Goal: Find specific page/section: Find specific page/section

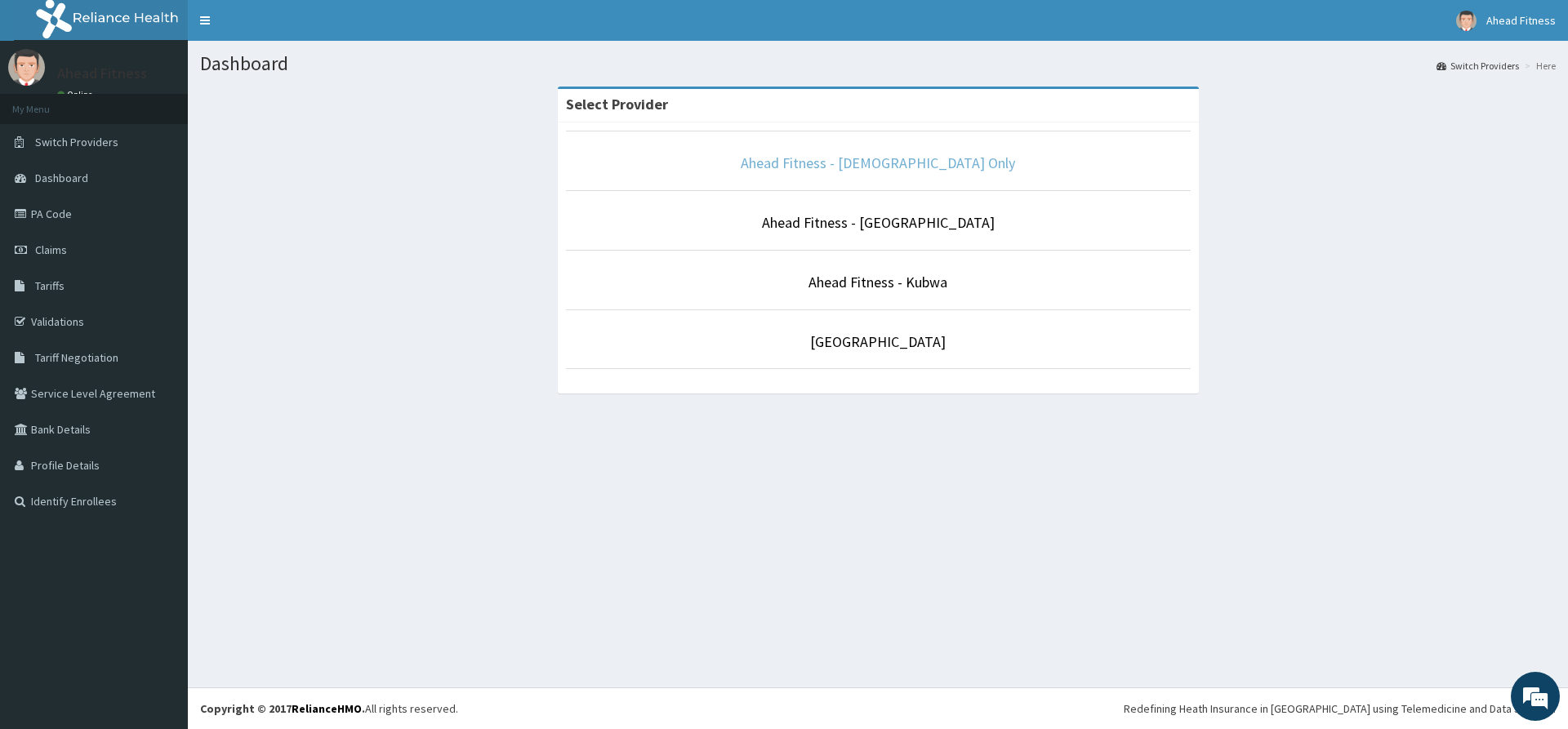
click at [801, 166] on link "Ahead Fitness - [DEMOGRAPHIC_DATA] Only" at bounding box center [878, 162] width 275 height 19
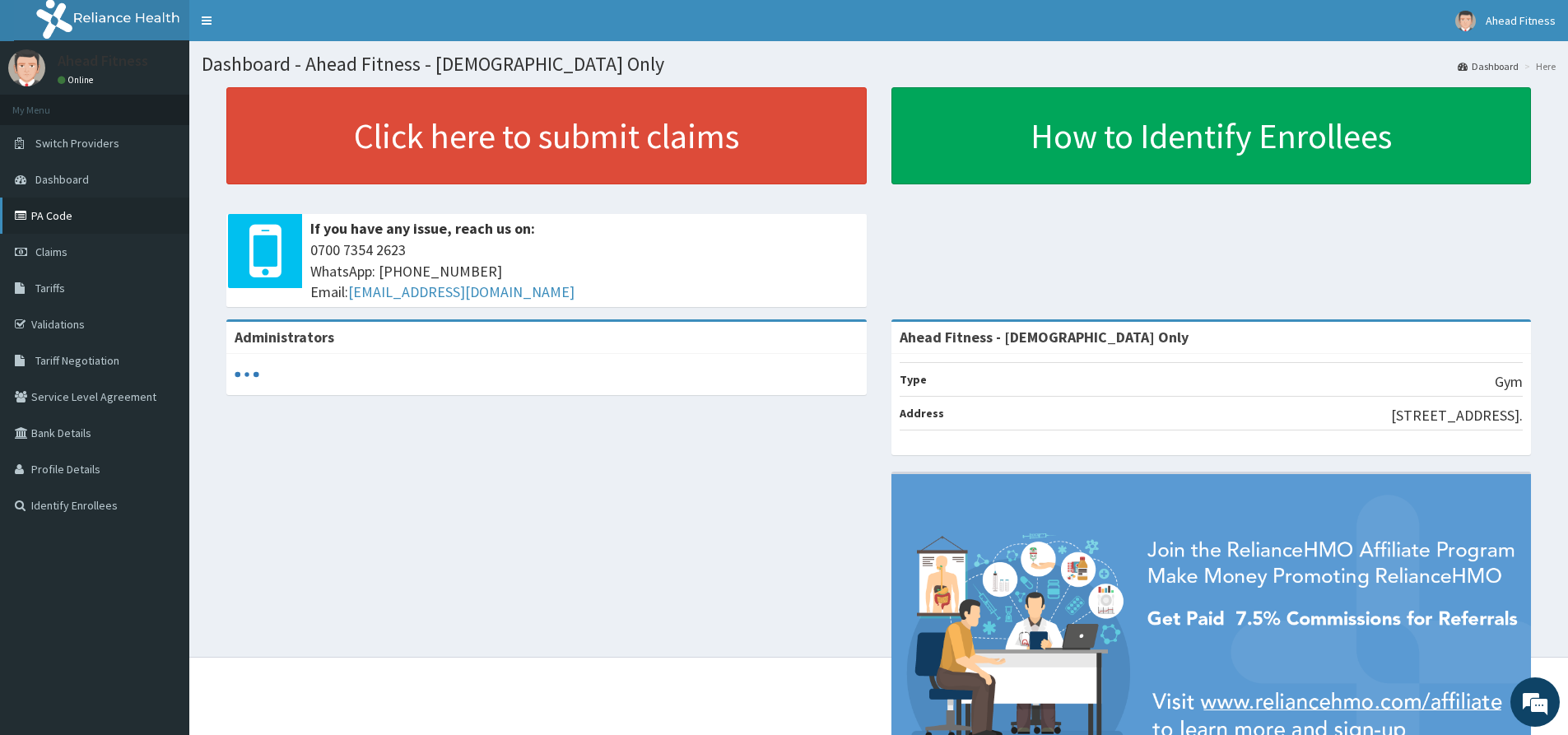
click at [86, 215] on link "PA Code" at bounding box center [94, 216] width 189 height 36
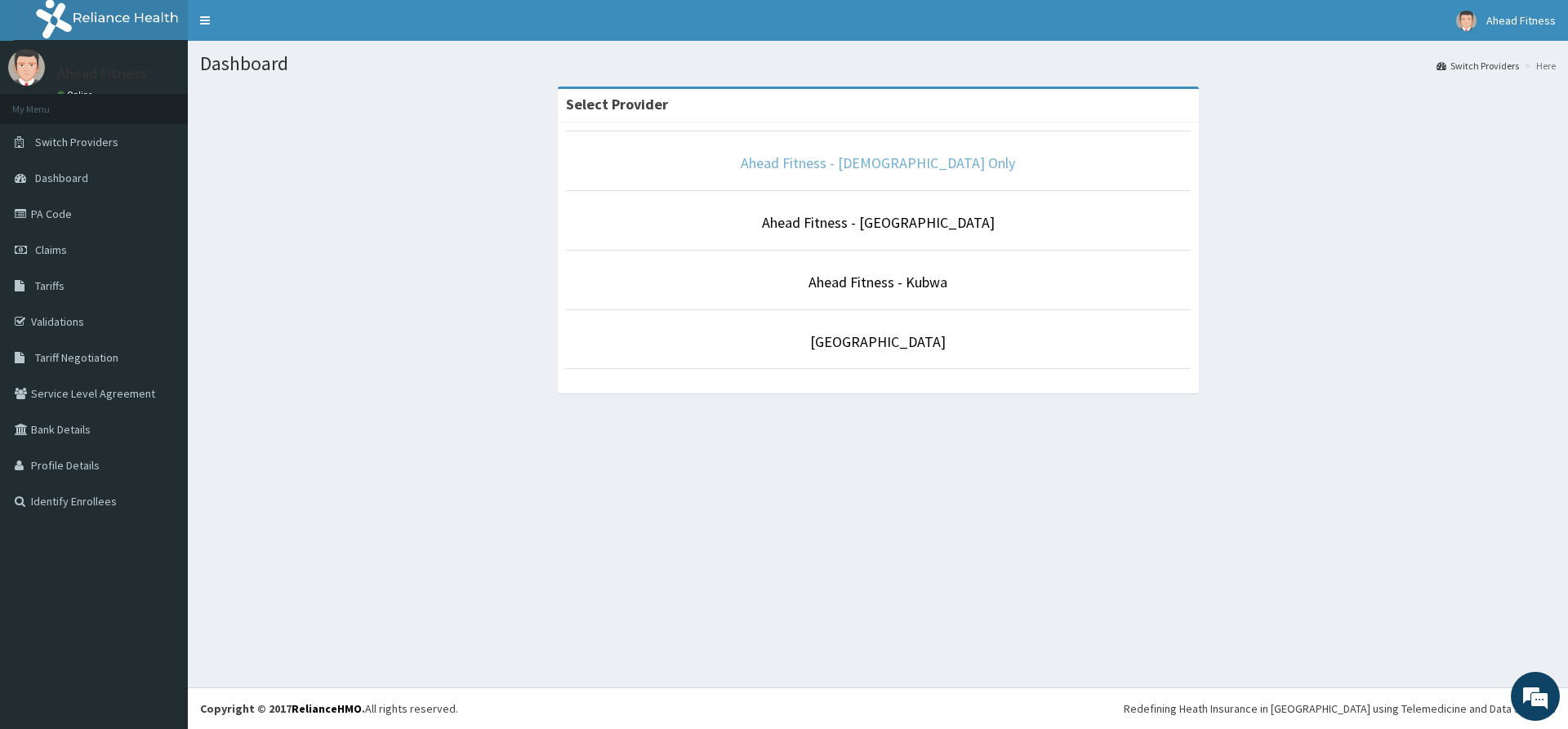
click at [879, 165] on link "Ahead Fitness - [DEMOGRAPHIC_DATA] Only" at bounding box center [878, 162] width 275 height 19
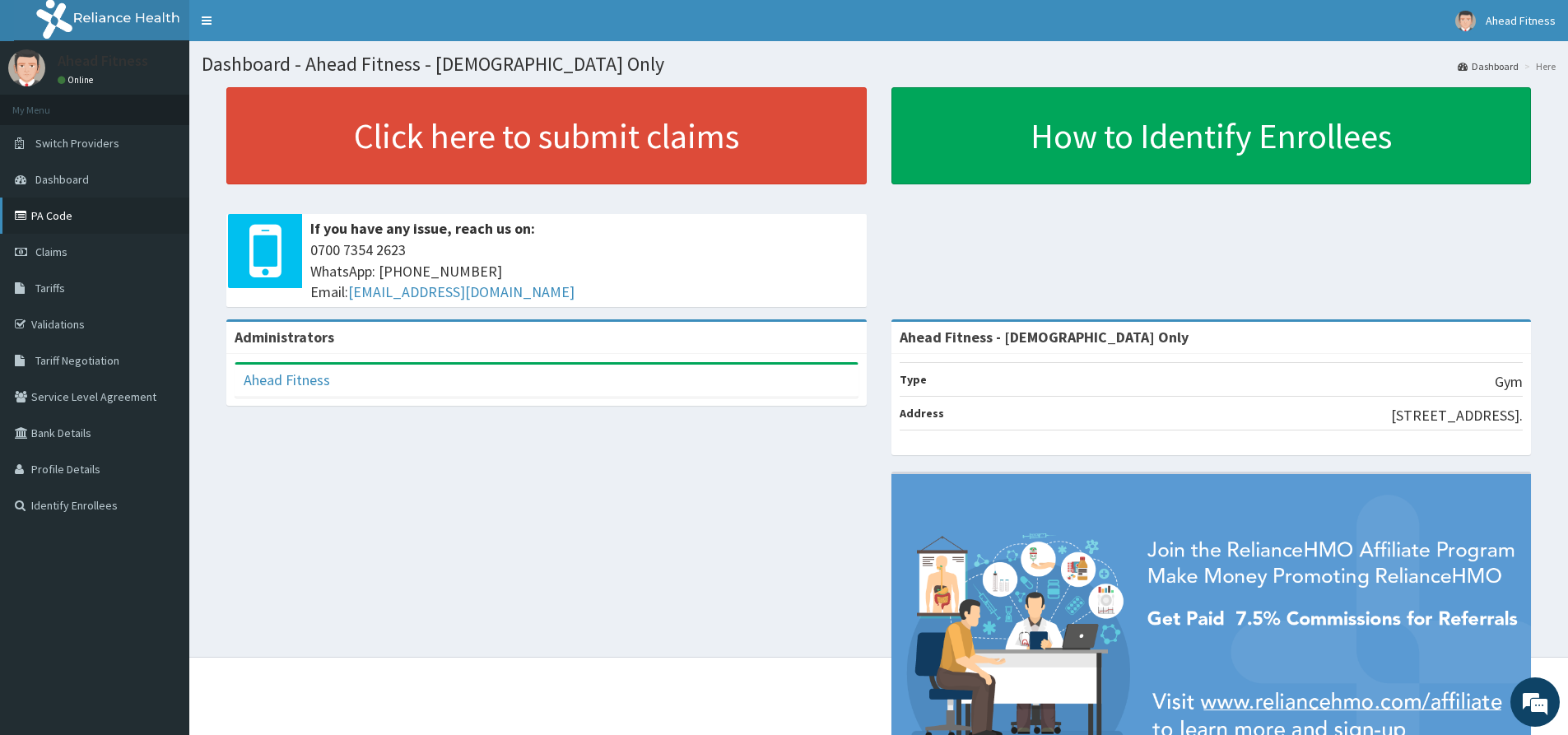
click at [93, 220] on link "PA Code" at bounding box center [94, 216] width 189 height 36
